Goal: Information Seeking & Learning: Check status

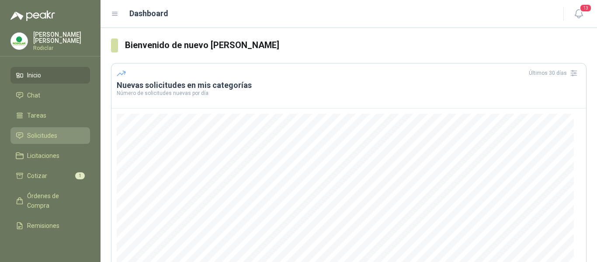
click at [36, 135] on span "Solicitudes" at bounding box center [42, 136] width 30 height 10
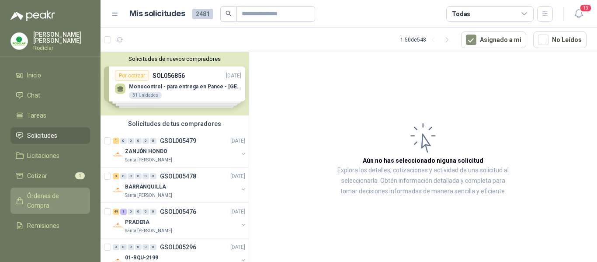
click at [36, 195] on span "Órdenes de Compra" at bounding box center [54, 200] width 55 height 19
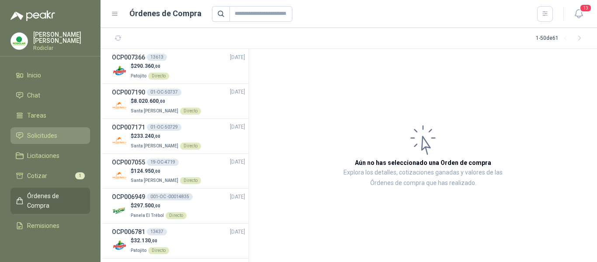
click at [34, 131] on span "Solicitudes" at bounding box center [42, 136] width 30 height 10
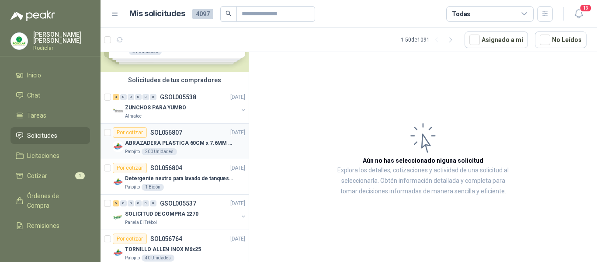
scroll to position [87, 0]
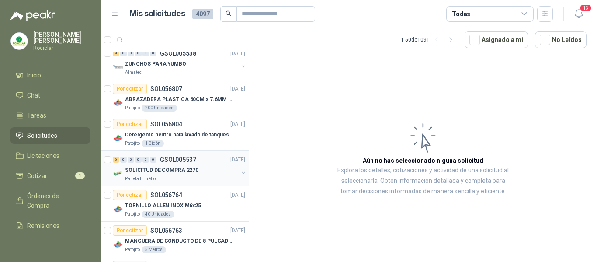
click at [197, 176] on div "Panela El Trébol" at bounding box center [181, 178] width 113 height 7
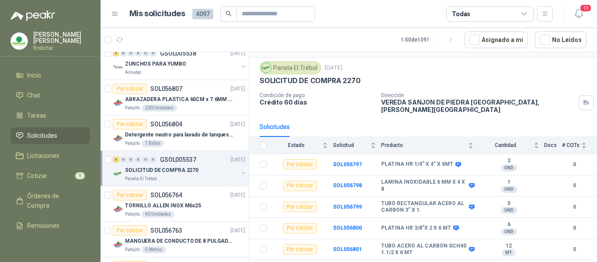
scroll to position [31, 0]
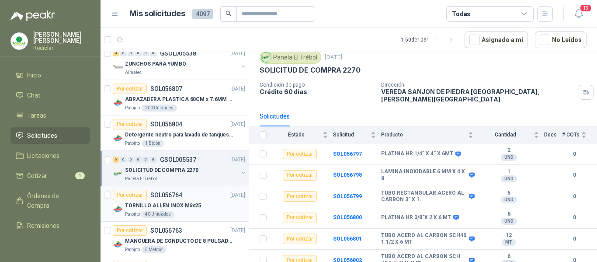
click at [199, 197] on div "Por cotizar SOL056764 [DATE]" at bounding box center [179, 195] width 132 height 10
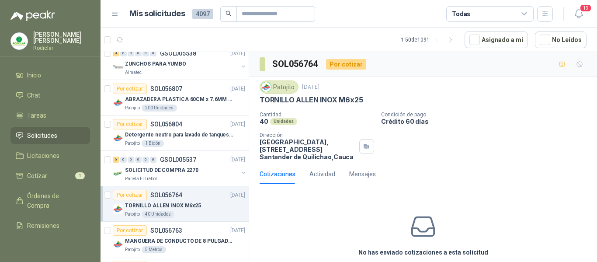
scroll to position [131, 0]
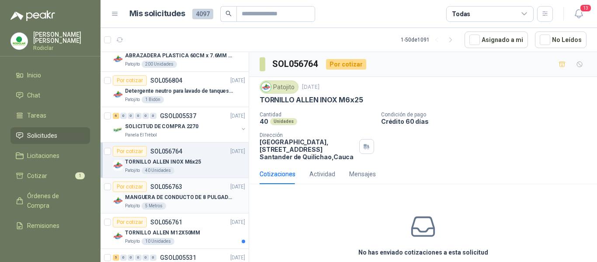
click at [205, 206] on div "Patojito 5 Metros" at bounding box center [185, 205] width 120 height 7
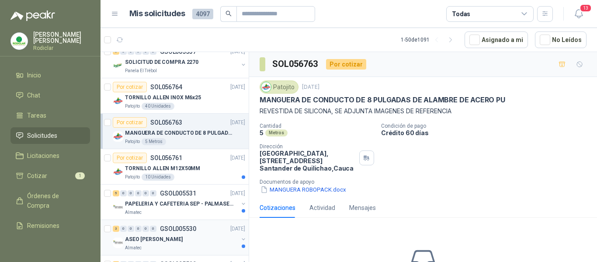
scroll to position [175, 0]
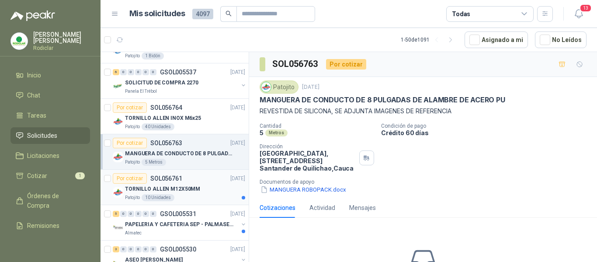
click at [185, 191] on p "TORNILLO ALLEN M12X50MM" at bounding box center [162, 189] width 75 height 8
